Goal: Information Seeking & Learning: Learn about a topic

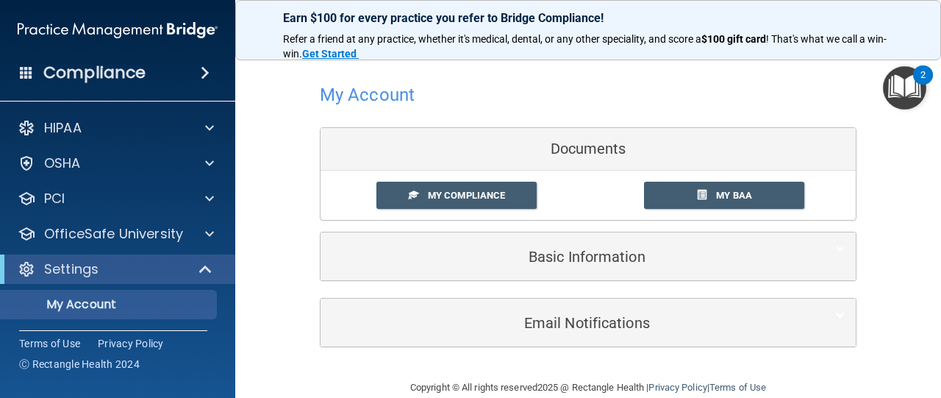
scroll to position [25, 0]
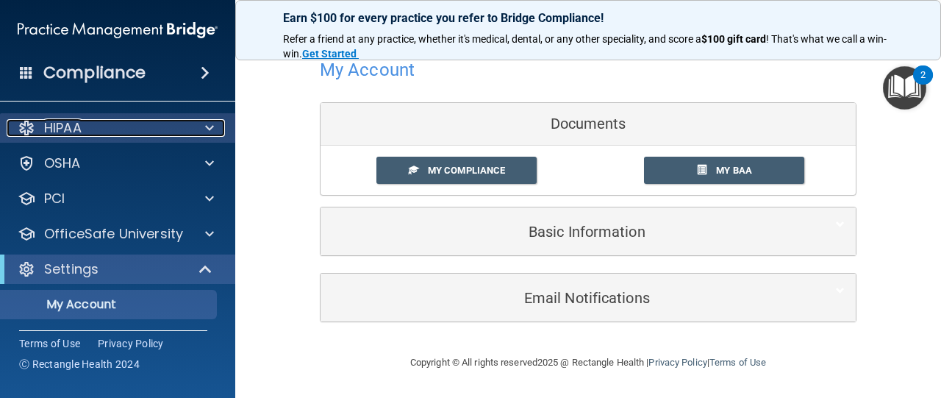
click at [75, 129] on p "HIPAA" at bounding box center [62, 128] width 37 height 18
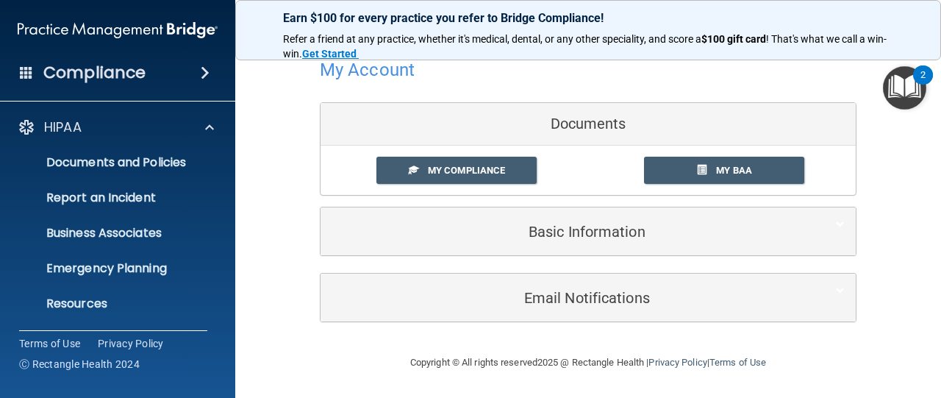
click at [116, 70] on h4 "Compliance" at bounding box center [94, 72] width 102 height 21
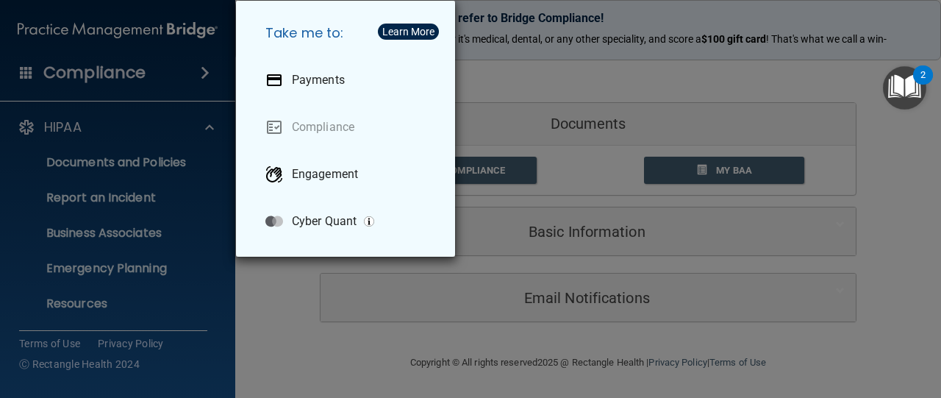
click at [258, 346] on div "Take me to: Payments Compliance Engagement Cyber Quant" at bounding box center [470, 199] width 941 height 398
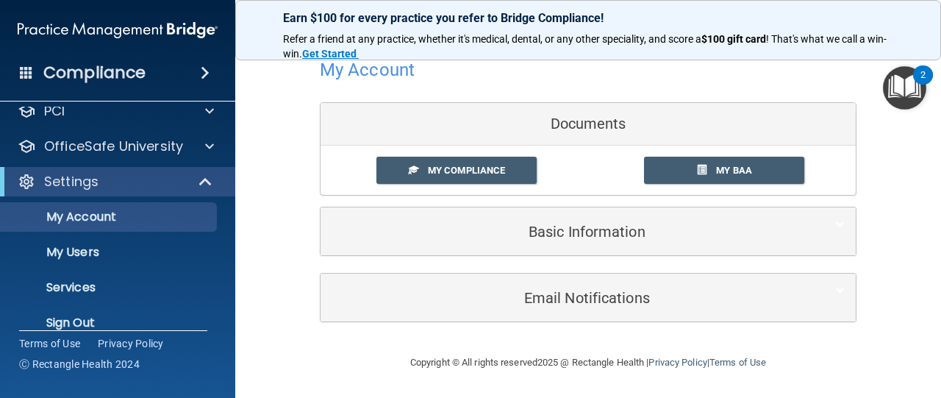
scroll to position [353, 0]
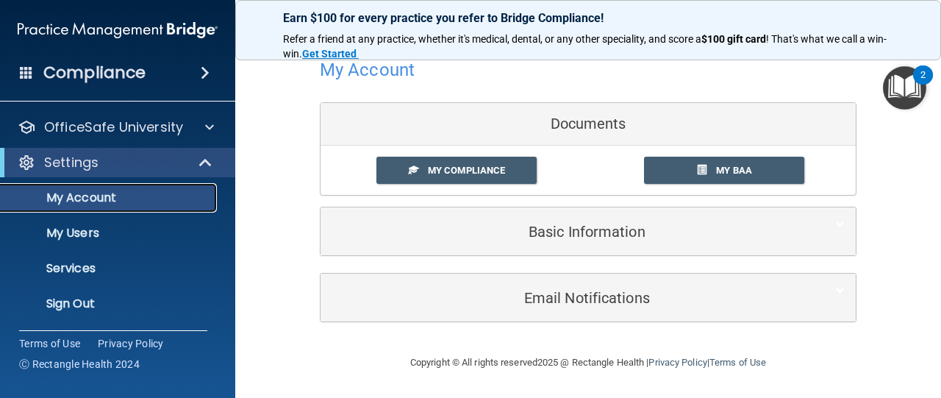
click at [121, 193] on p "My Account" at bounding box center [110, 197] width 201 height 15
click at [467, 165] on span "My Compliance" at bounding box center [466, 170] width 77 height 11
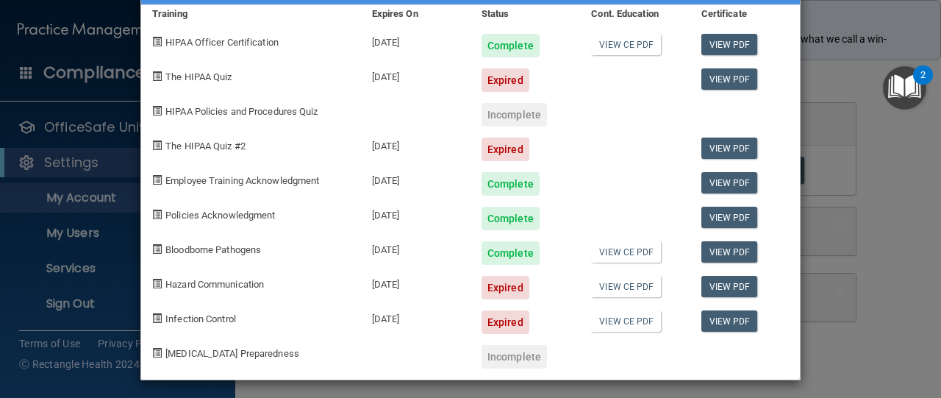
scroll to position [66, 0]
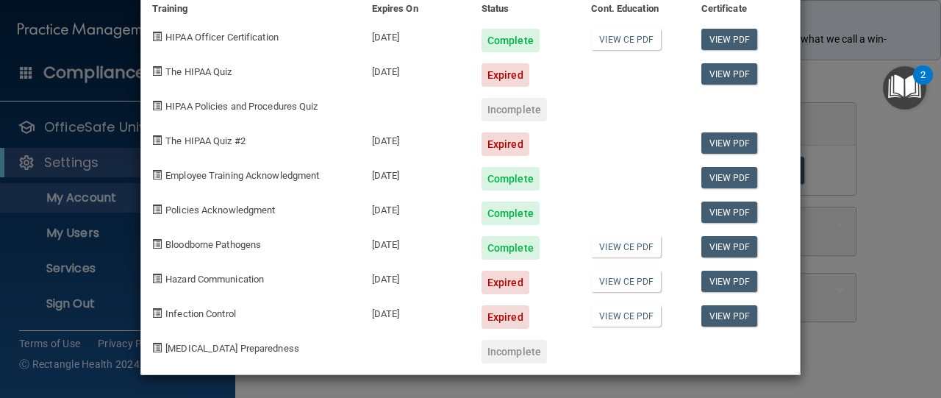
click at [106, 128] on div "[PERSON_NAME] Compliance Training Expires On Status Cont. Education Certificate…" at bounding box center [470, 199] width 941 height 398
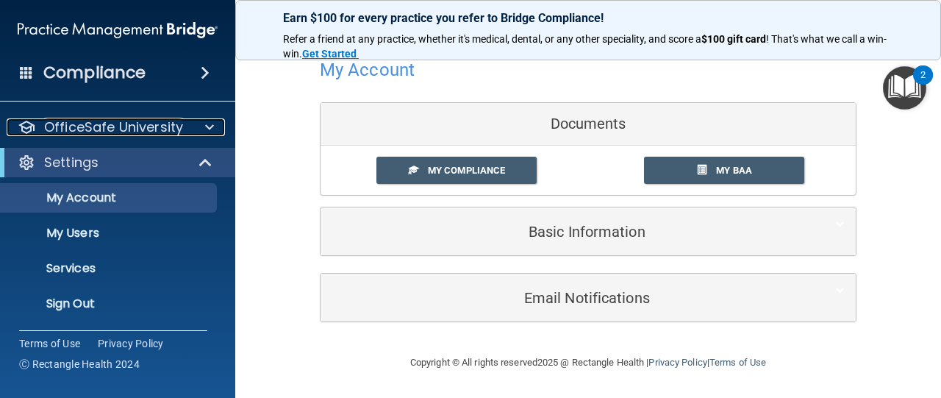
click at [106, 128] on p "OfficeSafe University" at bounding box center [113, 127] width 139 height 18
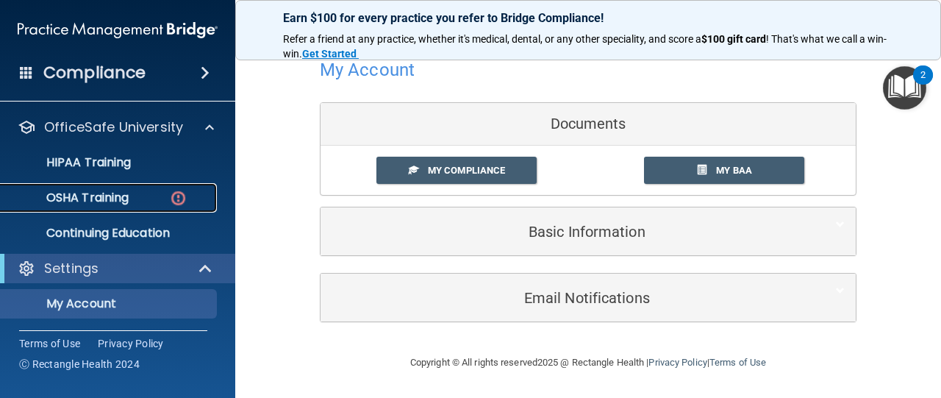
click at [103, 191] on p "OSHA Training" at bounding box center [69, 197] width 119 height 15
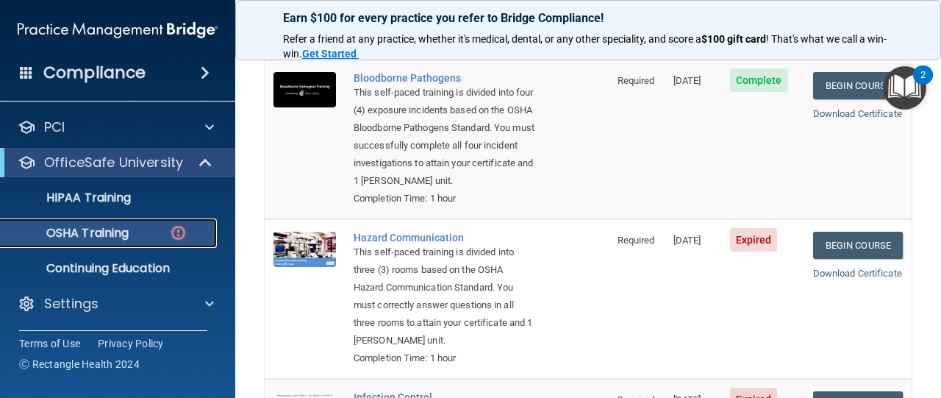
scroll to position [193, 0]
